Goal: Task Accomplishment & Management: Manage account settings

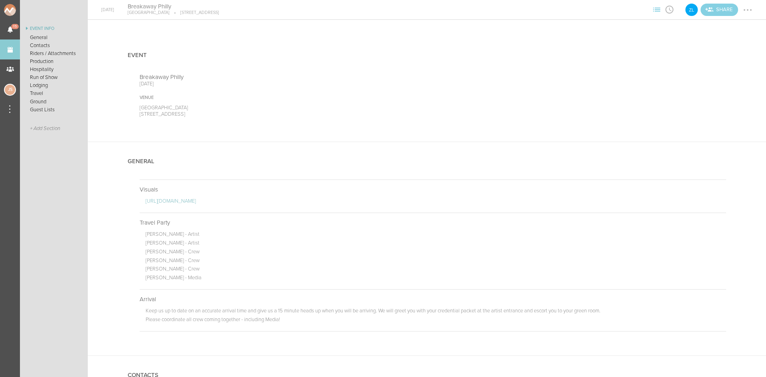
scroll to position [838, 0]
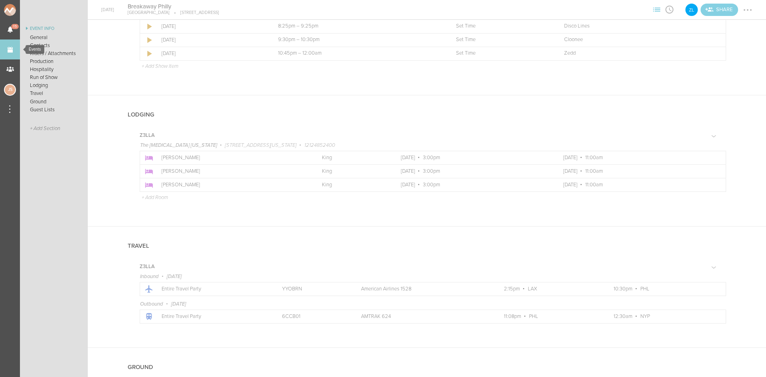
click at [2, 53] on link "Events" at bounding box center [10, 50] width 20 height 20
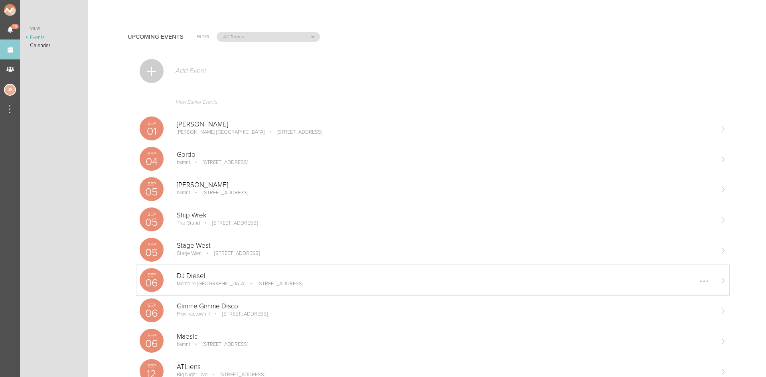
click at [256, 289] on div "Sep 06 DJ Diesel Mémoire Boston 1 Broadway, Everett, MA 02149, USA Edit Remove" at bounding box center [432, 280] width 593 height 30
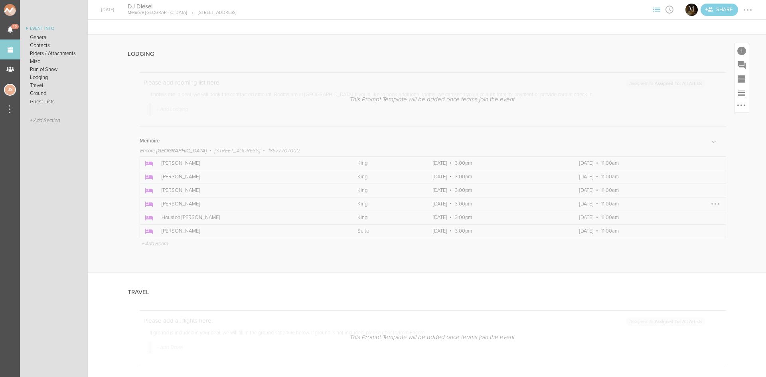
scroll to position [1117, 0]
click at [715, 164] on div at bounding box center [716, 164] width 2 height 2
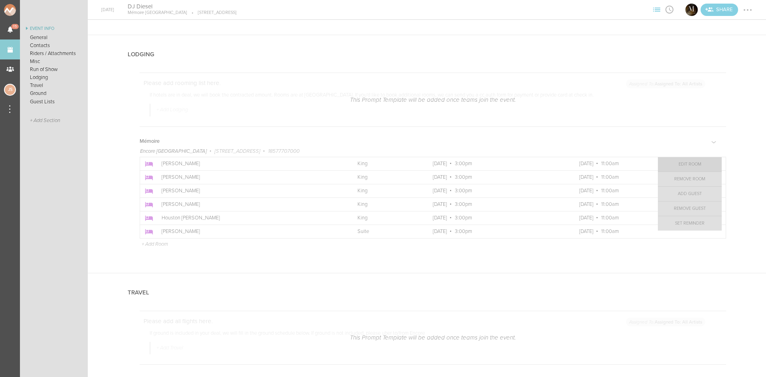
click at [698, 165] on link "Edit Room" at bounding box center [690, 164] width 64 height 14
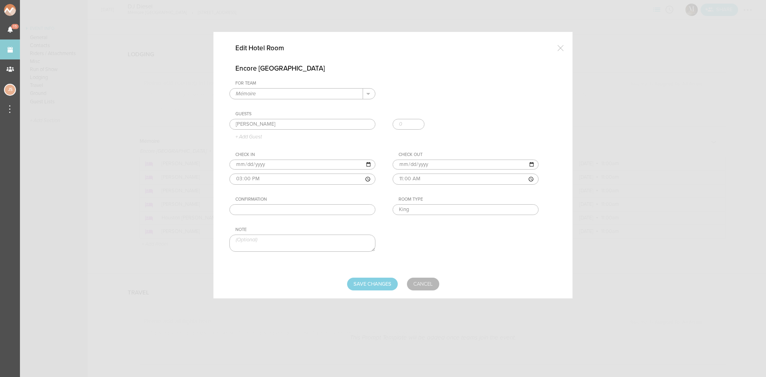
click at [325, 206] on input "text" at bounding box center [302, 209] width 146 height 11
paste input "1796586"
type input "1796586"
click at [377, 281] on input "Save Changes" at bounding box center [372, 284] width 51 height 13
type input "Saving..."
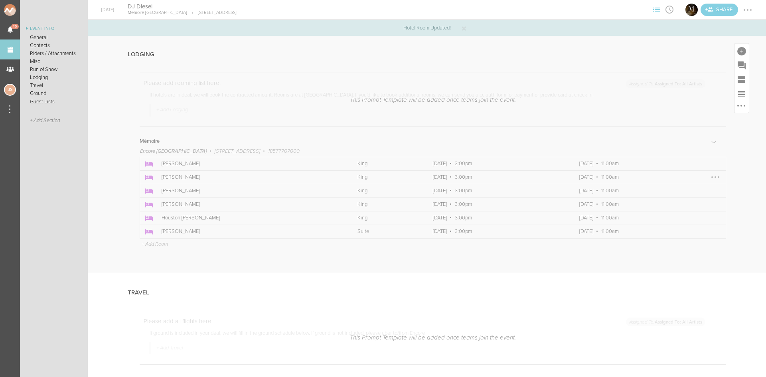
click at [709, 176] on div at bounding box center [715, 177] width 13 height 13
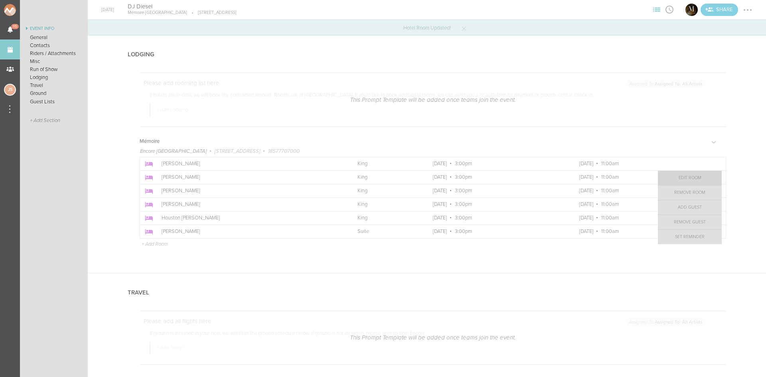
click at [674, 178] on link "Edit Room" at bounding box center [690, 178] width 64 height 14
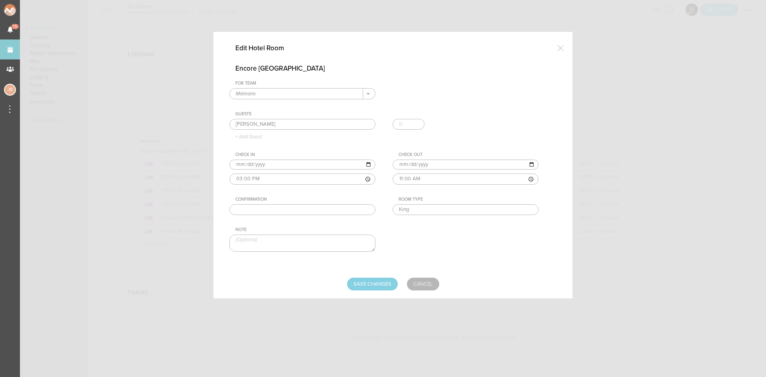
click at [271, 206] on input "text" at bounding box center [302, 209] width 146 height 11
paste input "1796787"
type input "1796787"
click at [378, 280] on input "Save Changes" at bounding box center [372, 284] width 51 height 13
type input "Saving..."
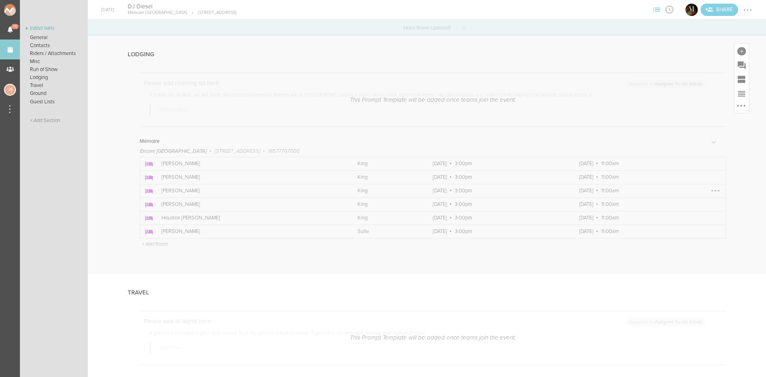
click at [709, 188] on div at bounding box center [715, 190] width 13 height 13
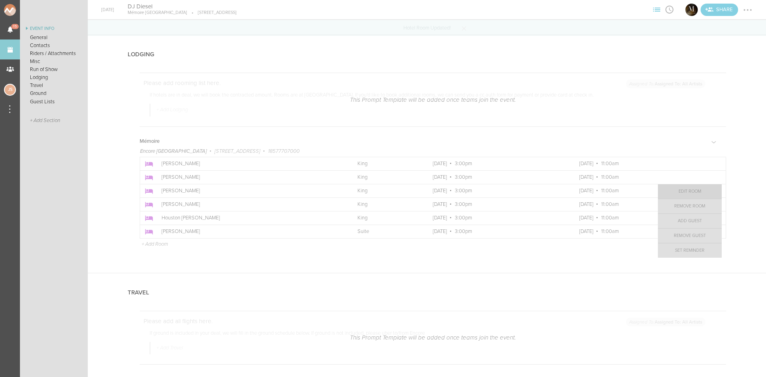
click at [686, 194] on link "Edit Room" at bounding box center [690, 191] width 64 height 14
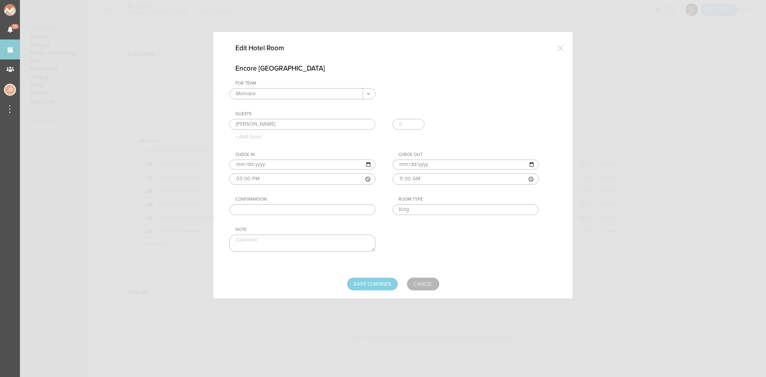
click at [294, 212] on input "text" at bounding box center [302, 209] width 146 height 11
paste input "1796587"
type input "1796587"
click at [384, 285] on input "Save Changes" at bounding box center [372, 284] width 51 height 13
type input "Saving..."
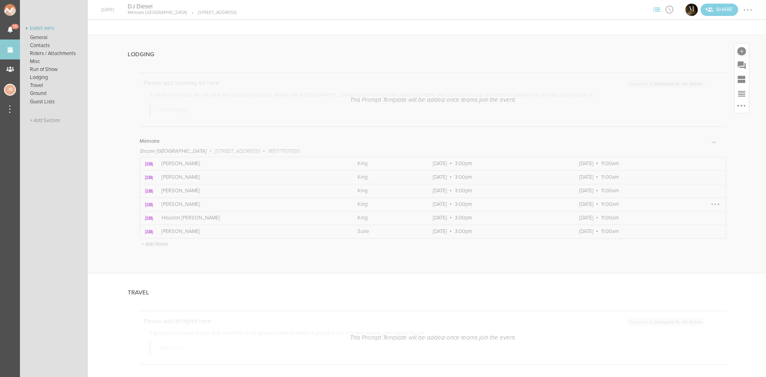
click at [709, 203] on div at bounding box center [715, 204] width 13 height 13
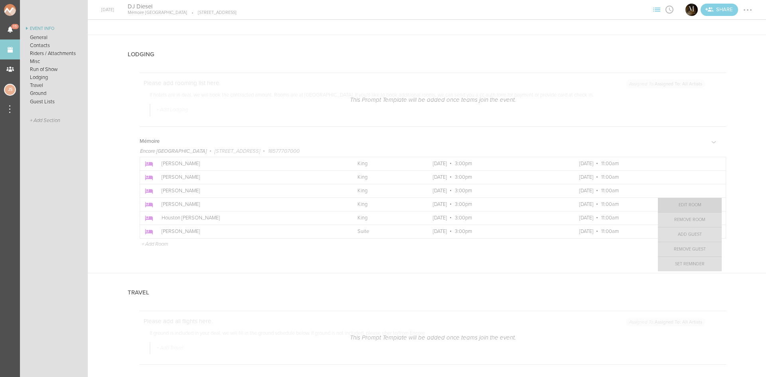
click at [698, 202] on link "Edit Room" at bounding box center [690, 205] width 64 height 14
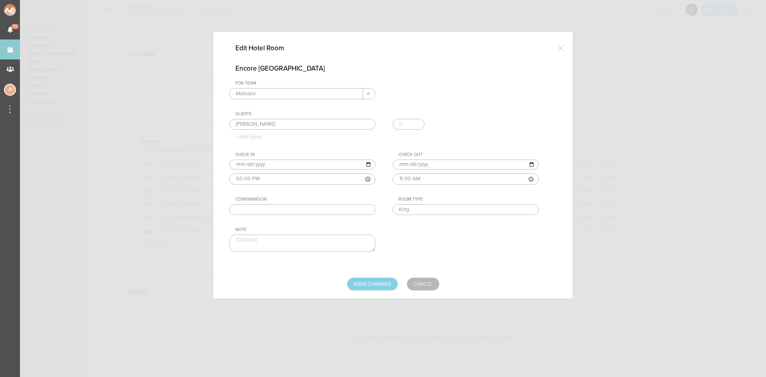
click at [320, 210] on input "text" at bounding box center [302, 209] width 146 height 11
paste input "1796788"
type input "1796788"
click at [368, 284] on input "Save Changes" at bounding box center [372, 284] width 51 height 13
type input "Saving..."
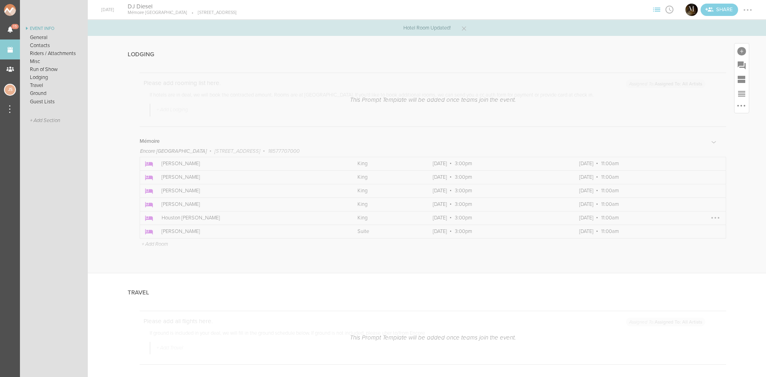
click at [709, 218] on div at bounding box center [715, 218] width 13 height 13
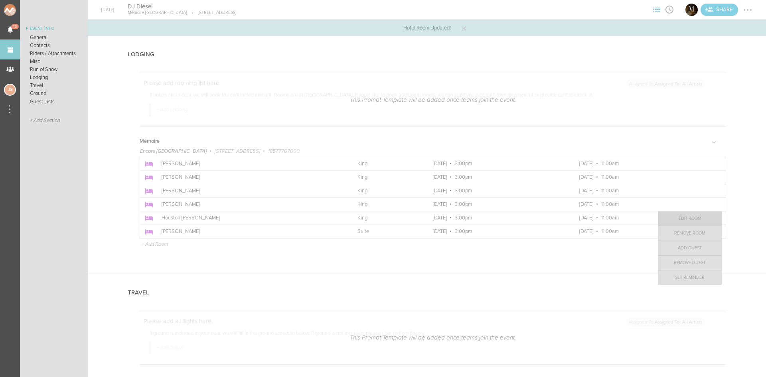
click at [703, 218] on link "Edit Room" at bounding box center [690, 219] width 64 height 14
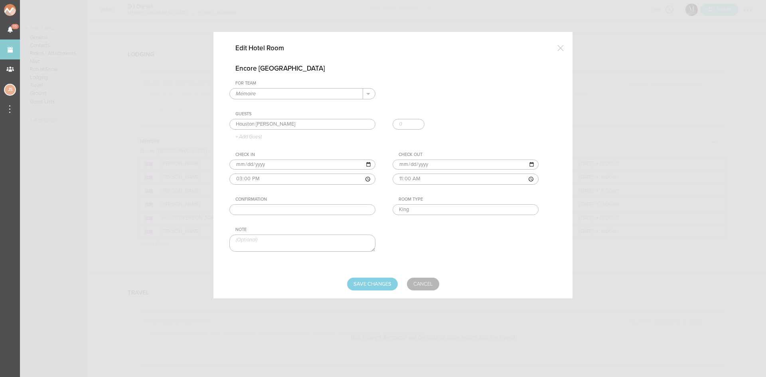
click at [282, 211] on input "text" at bounding box center [302, 209] width 146 height 11
paste input "1813254"
type input "1813254"
click at [394, 279] on input "Save Changes" at bounding box center [372, 284] width 51 height 13
type input "Saving..."
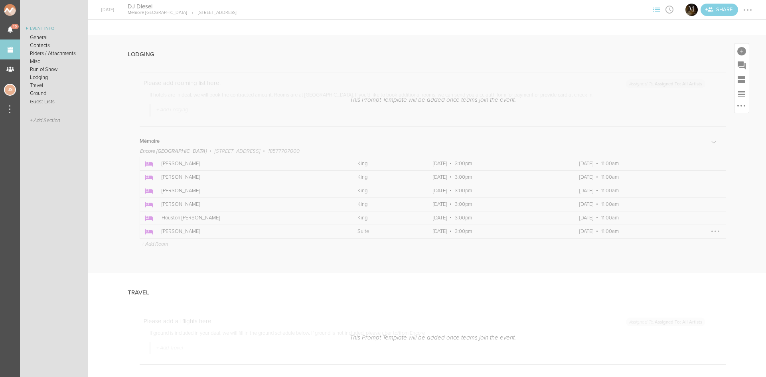
click at [710, 229] on div at bounding box center [715, 231] width 13 height 13
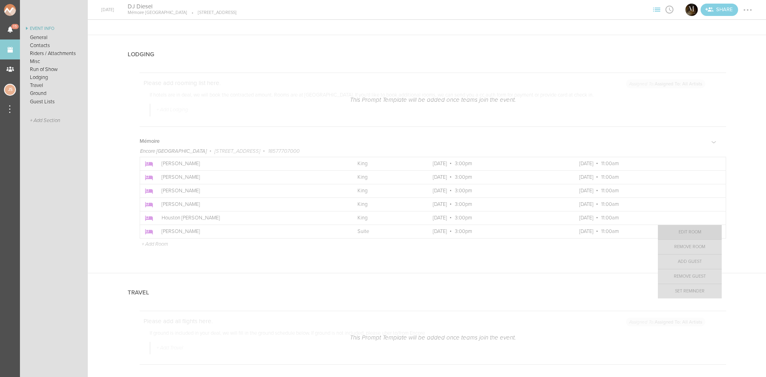
click at [688, 234] on link "Edit Room" at bounding box center [690, 232] width 64 height 14
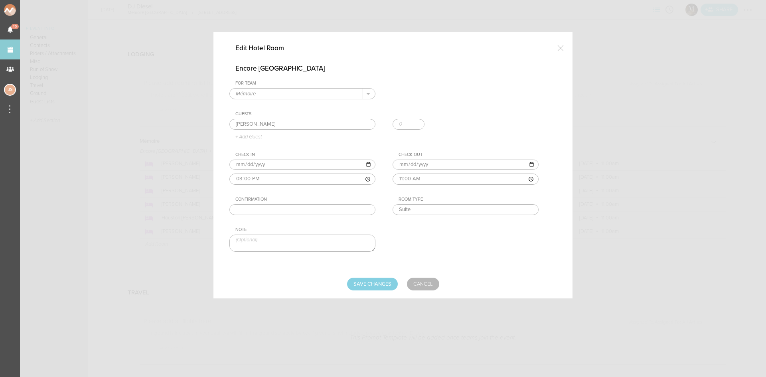
click at [330, 209] on input "text" at bounding box center [302, 209] width 146 height 11
paste input "1813255"
type input "1813255"
click at [380, 284] on input "Save Changes" at bounding box center [372, 284] width 51 height 13
type input "Saving..."
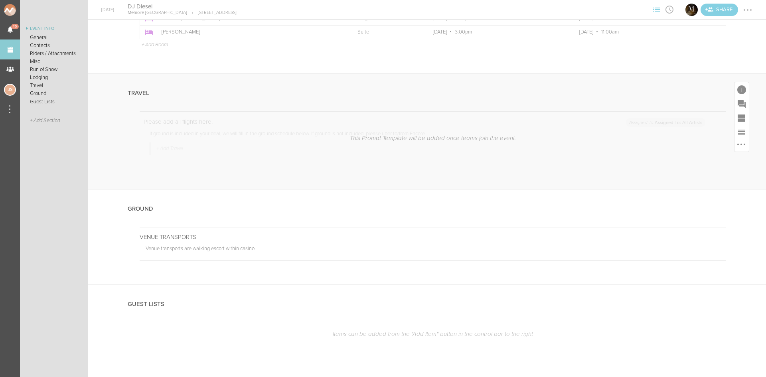
scroll to position [1157, 0]
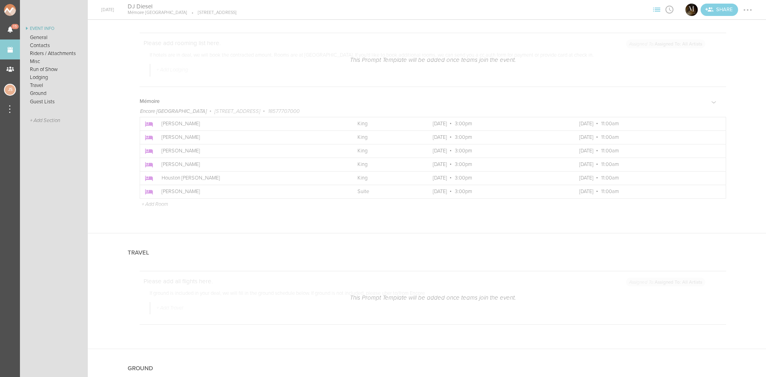
click at [747, 10] on div at bounding box center [748, 10] width 2 height 2
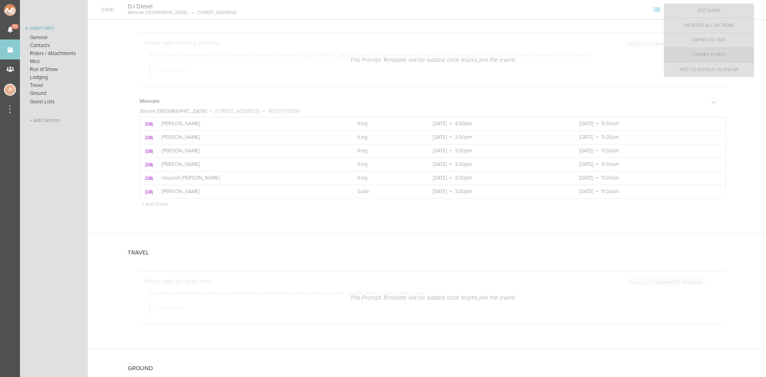
click at [742, 53] on link "Export to PDF" at bounding box center [709, 55] width 90 height 14
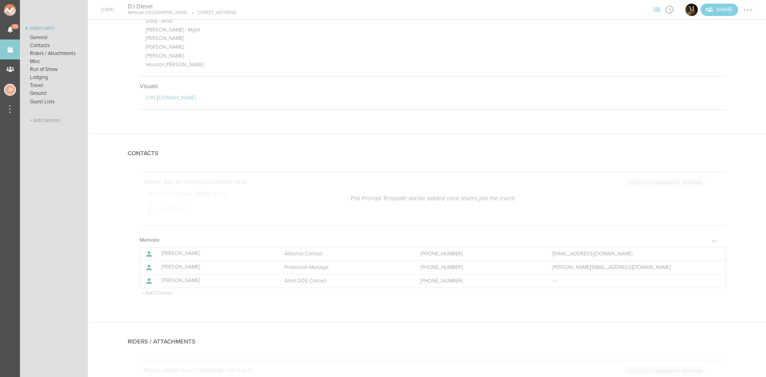
scroll to position [80, 0]
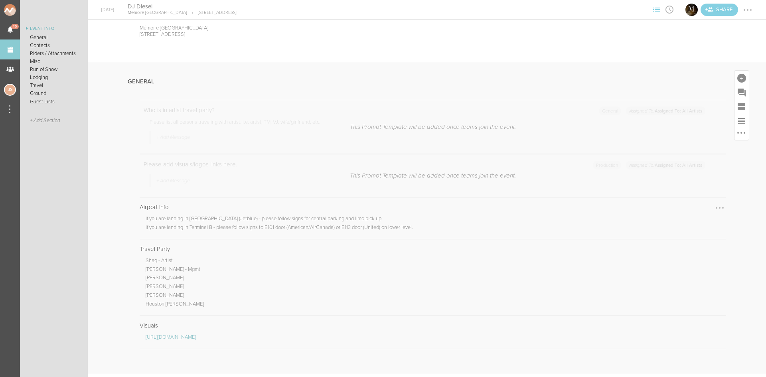
click at [716, 204] on div at bounding box center [720, 208] width 13 height 13
drag, startPoint x: 698, startPoint y: 226, endPoint x: 415, endPoint y: 45, distance: 336.1
click at [698, 226] on link "Remove Note" at bounding box center [695, 223] width 61 height 14
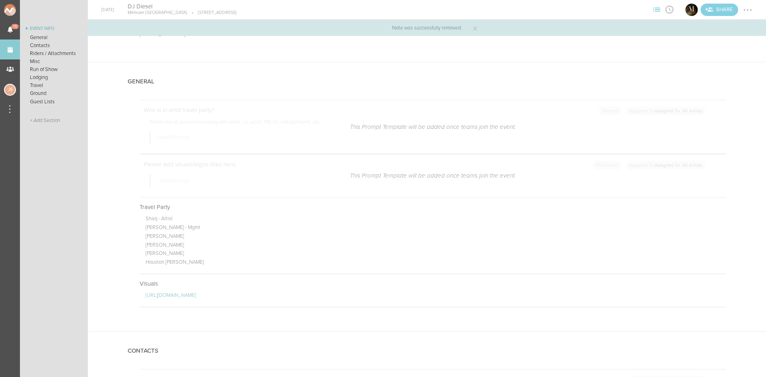
click at [747, 11] on div at bounding box center [747, 10] width 13 height 13
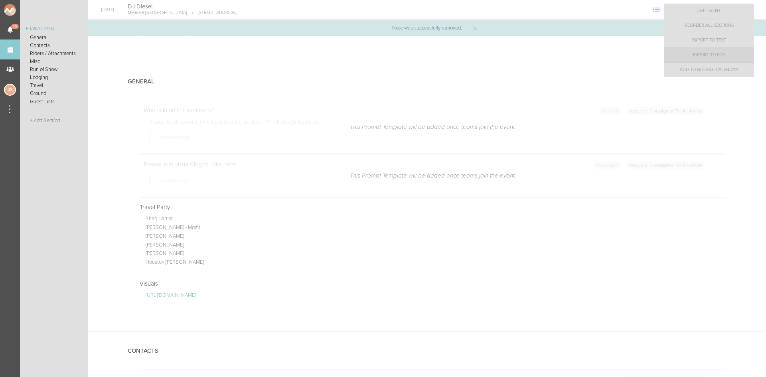
click at [725, 53] on link "Export to PDF" at bounding box center [709, 55] width 90 height 14
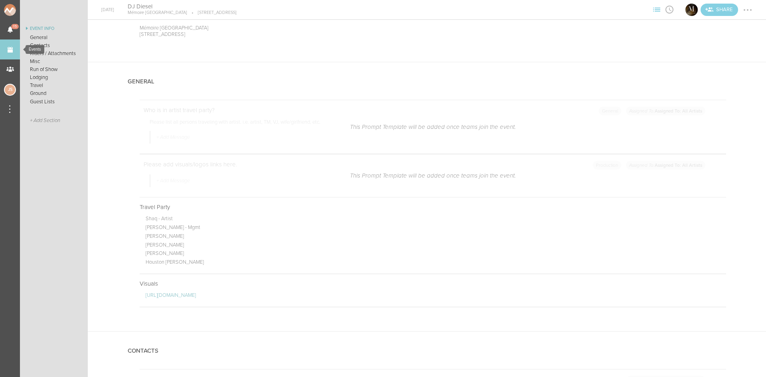
click at [15, 50] on link "Events" at bounding box center [10, 50] width 20 height 20
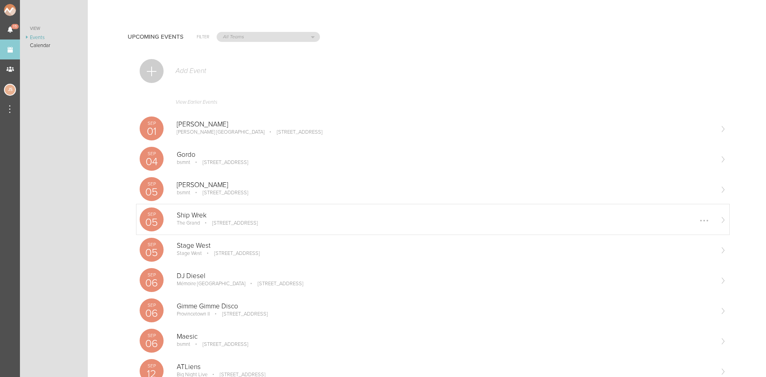
click at [312, 218] on p "Ship Wrek" at bounding box center [445, 216] width 537 height 8
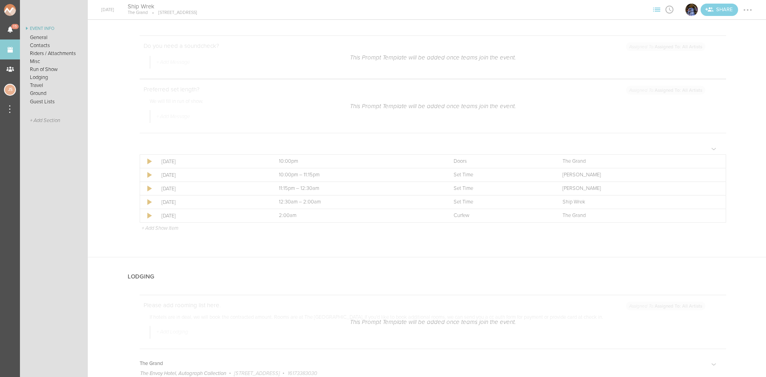
scroll to position [998, 0]
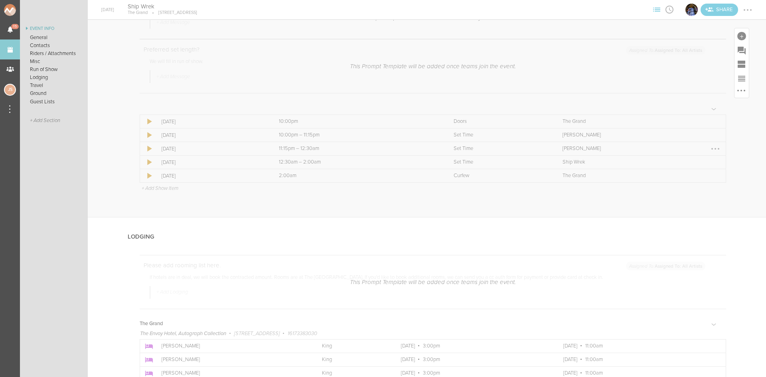
click at [710, 149] on div at bounding box center [715, 148] width 13 height 13
click at [682, 164] on link "Edit Item" at bounding box center [690, 164] width 61 height 14
select select "Set Time"
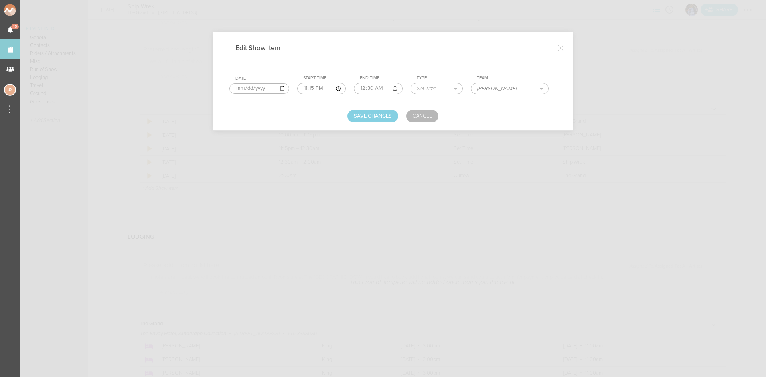
click at [506, 88] on input "[PERSON_NAME]" at bounding box center [503, 88] width 65 height 10
drag, startPoint x: 506, startPoint y: 88, endPoint x: 471, endPoint y: 89, distance: 35.1
click at [471, 89] on div "[PERSON_NAME] ." at bounding box center [510, 88] width 78 height 11
type input "[PERSON_NAME]"
click at [376, 122] on button "Save Changes" at bounding box center [373, 116] width 51 height 13
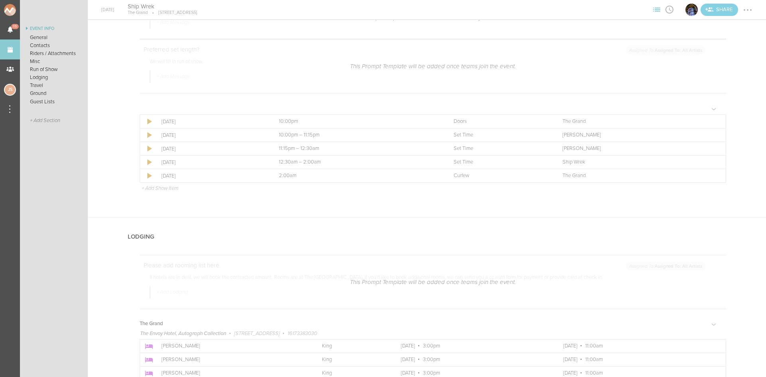
drag, startPoint x: 745, startPoint y: 12, endPoint x: 747, endPoint y: 24, distance: 11.7
click at [746, 12] on div at bounding box center [747, 10] width 13 height 13
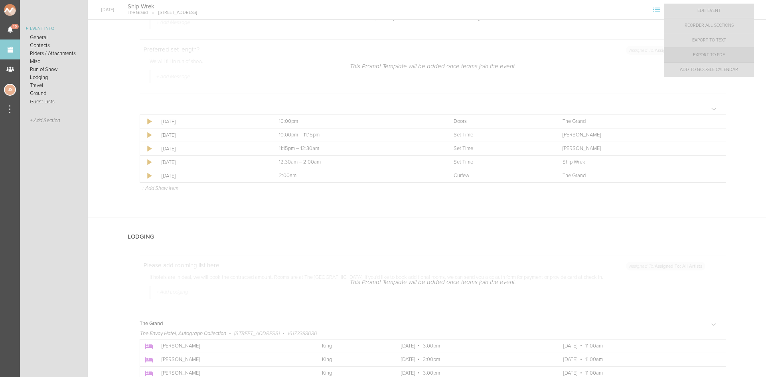
click at [738, 59] on link "Export to PDF" at bounding box center [709, 55] width 90 height 14
